Goal: Navigation & Orientation: Find specific page/section

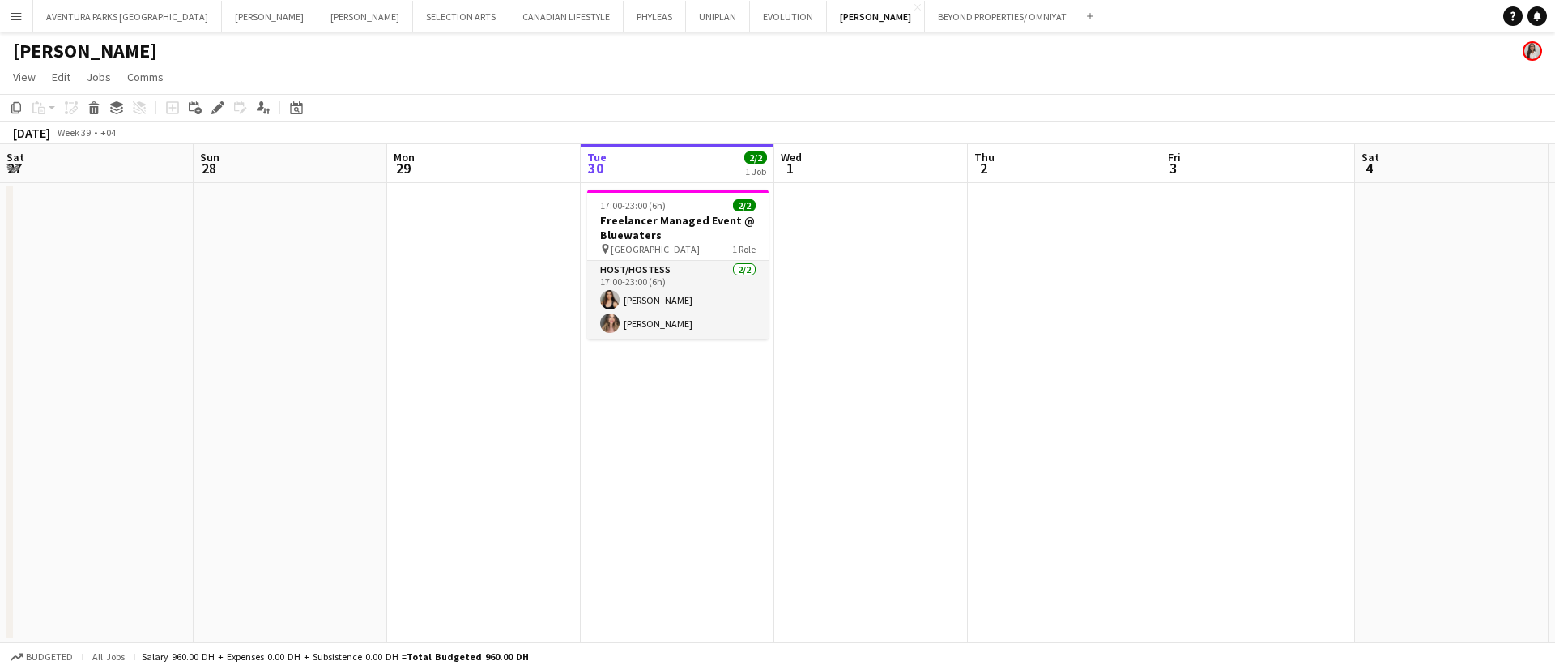
scroll to position [0, 386]
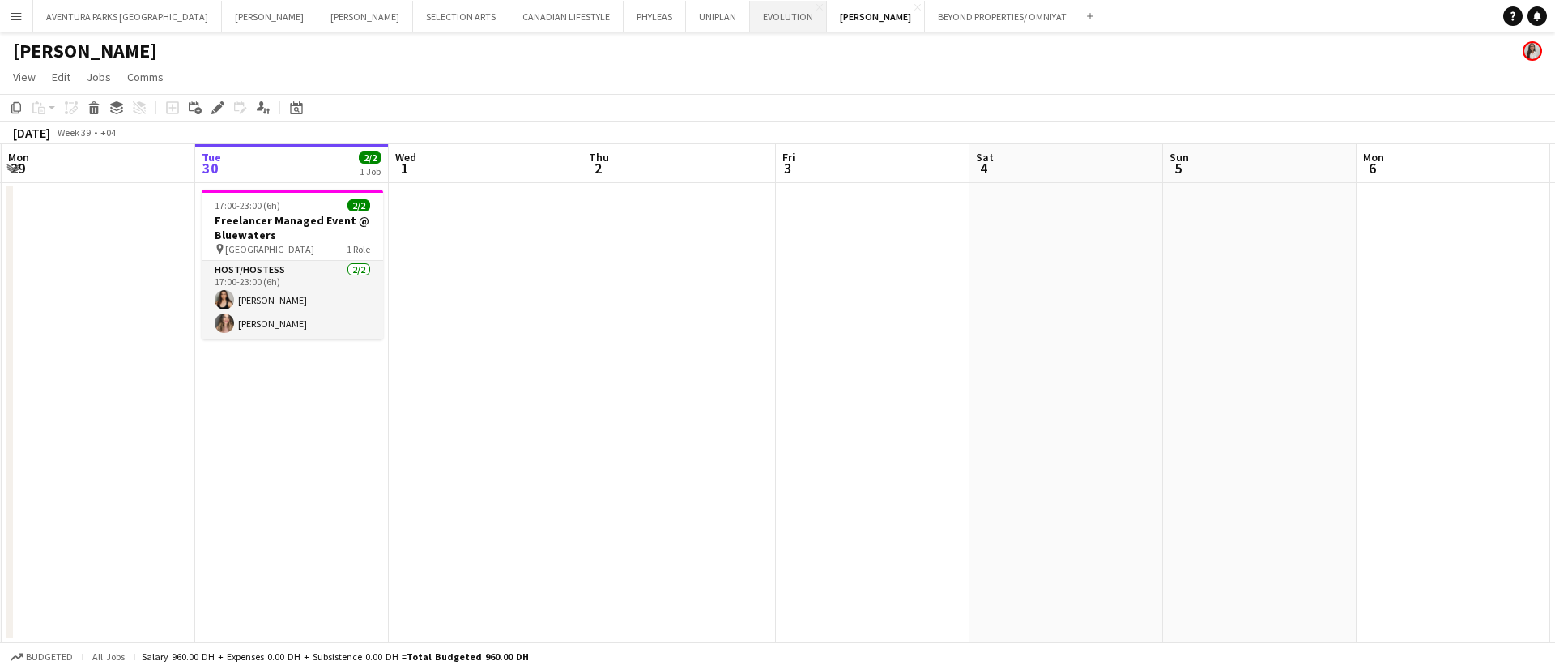
click at [750, 13] on button "EVOLUTION Close" at bounding box center [788, 17] width 77 height 32
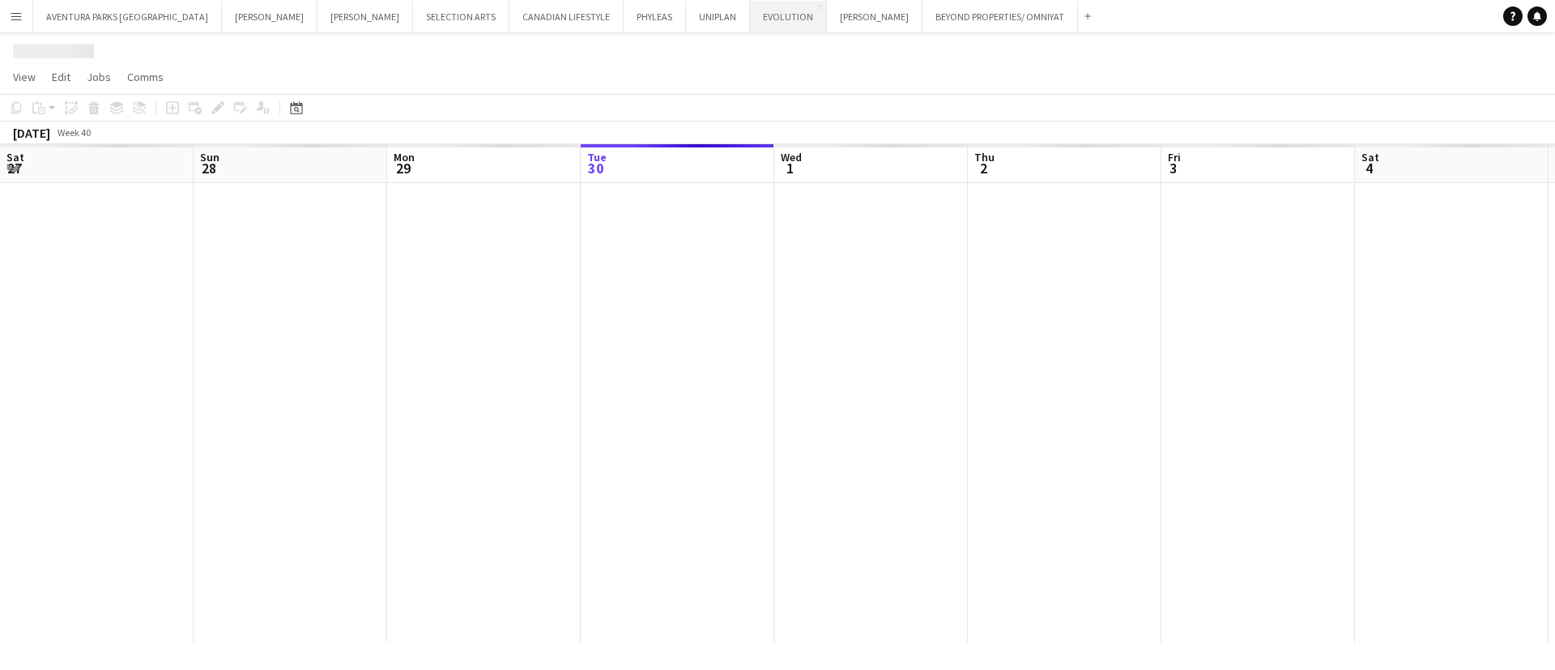
scroll to position [0, 387]
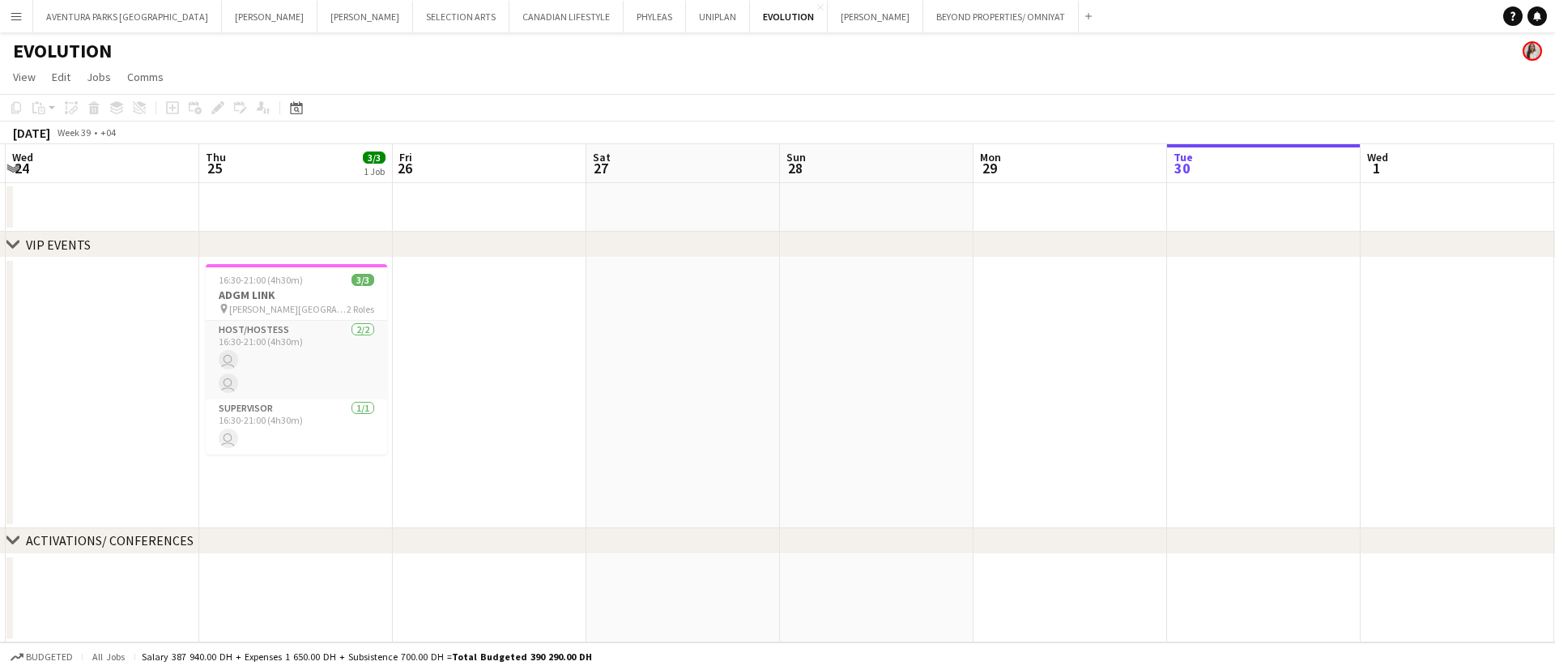
drag, startPoint x: 970, startPoint y: 322, endPoint x: 1431, endPoint y: 296, distance: 461.7
click at [1487, 279] on app-calendar-viewport "Mon 22 Tue 23 Wed 24 Thu 25 3/3 1 Job Fri 26 Sat 27 Sun 28 Mon 29 Tue 30 Wed 1 …" at bounding box center [777, 393] width 1555 height 498
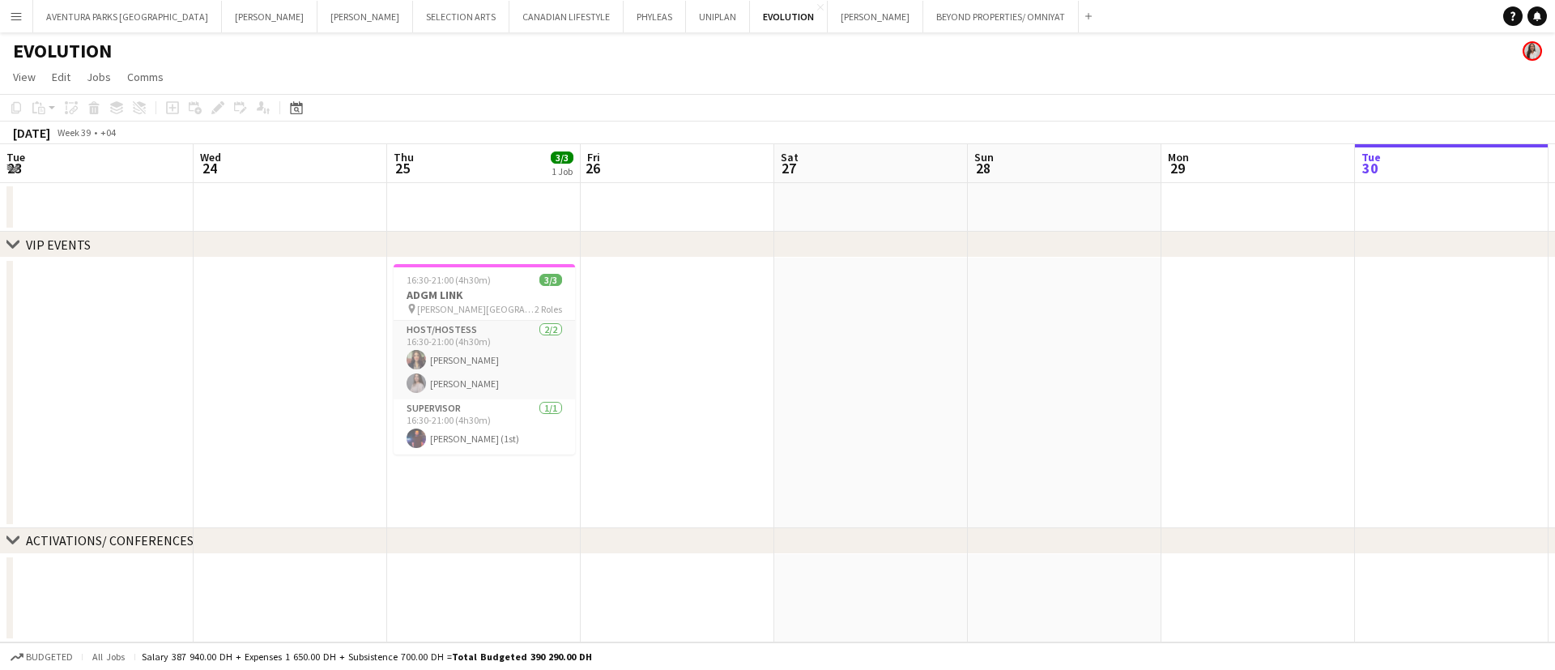
drag, startPoint x: 466, startPoint y: 335, endPoint x: 653, endPoint y: 327, distance: 187.3
click at [653, 327] on app-calendar-viewport "Sun 21 Mon 22 Tue 23 Wed 24 Thu 25 3/3 1 Job Fri 26 Sat 27 Sun 28 Mon 29 Tue 30…" at bounding box center [777, 393] width 1555 height 498
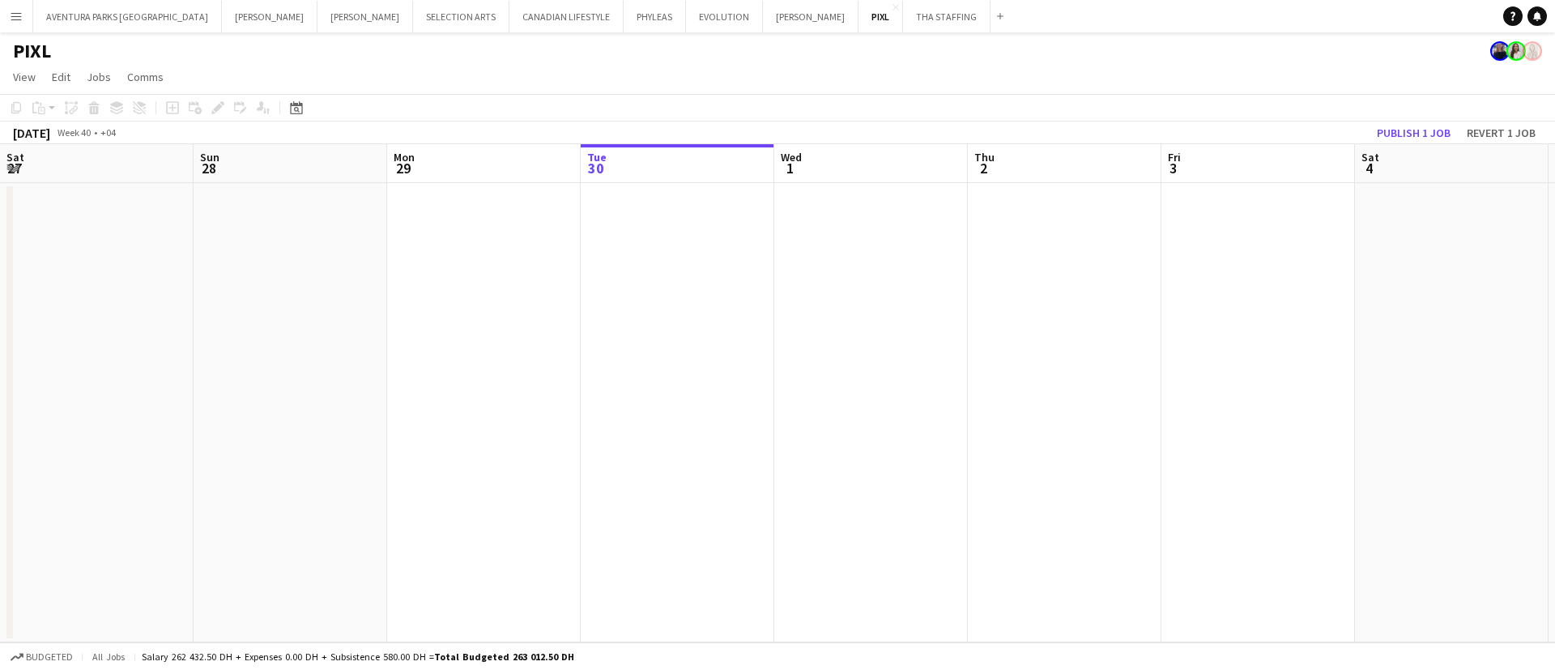
scroll to position [0, 387]
